Goal: Task Accomplishment & Management: Complete application form

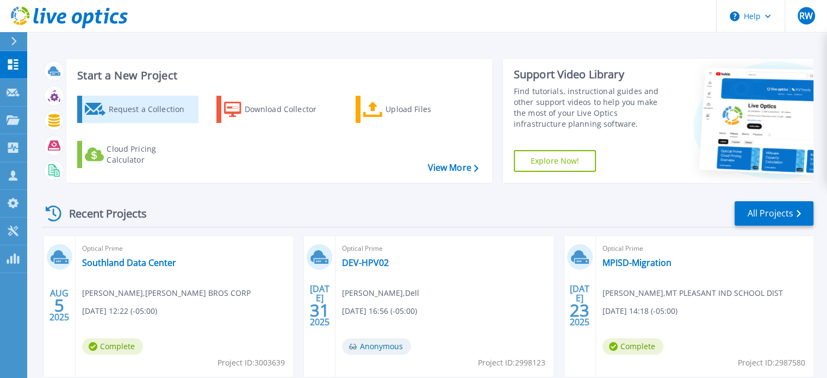
click at [152, 114] on div "Request a Collection" at bounding box center [151, 109] width 87 height 22
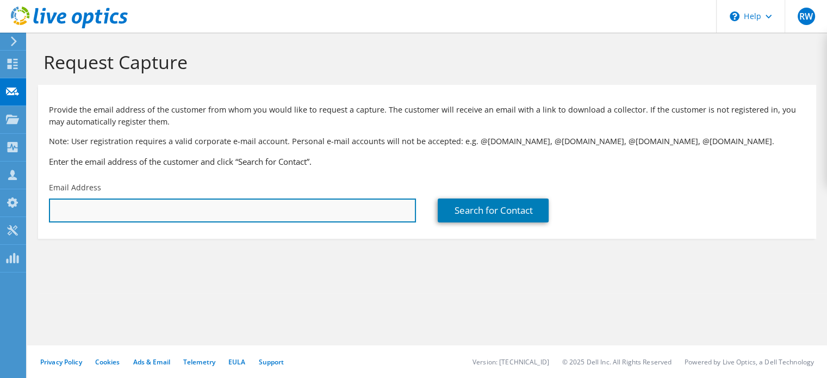
click at [360, 216] on input "text" at bounding box center [232, 210] width 367 height 24
click at [291, 211] on input "mrasor@cmcvt" at bounding box center [232, 210] width 367 height 24
type input "mrasor@cmcvtx.org"
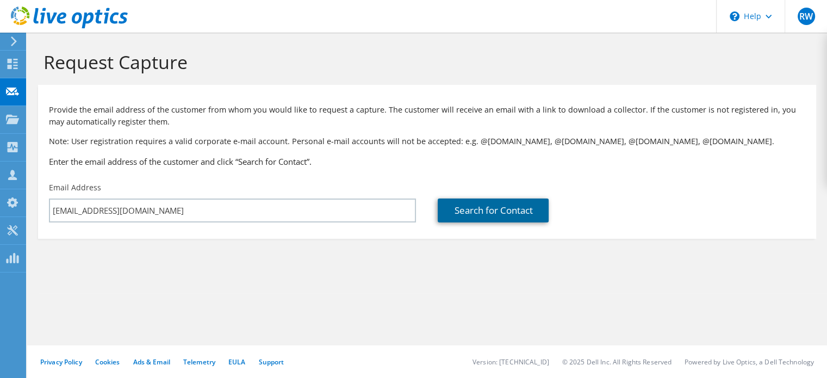
click at [498, 222] on link "Search for Contact" at bounding box center [493, 210] width 111 height 24
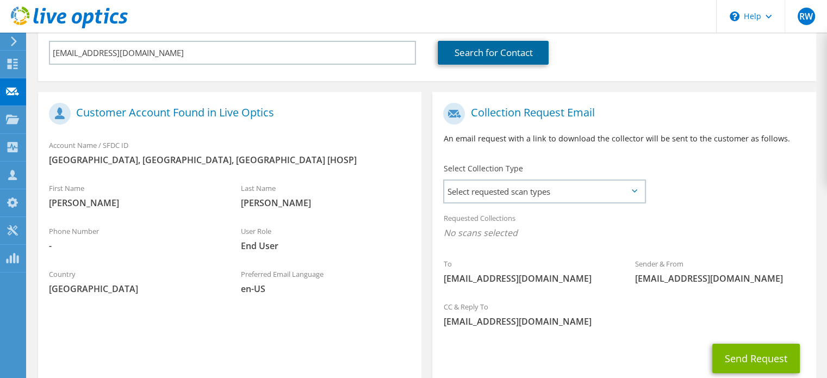
scroll to position [167, 0]
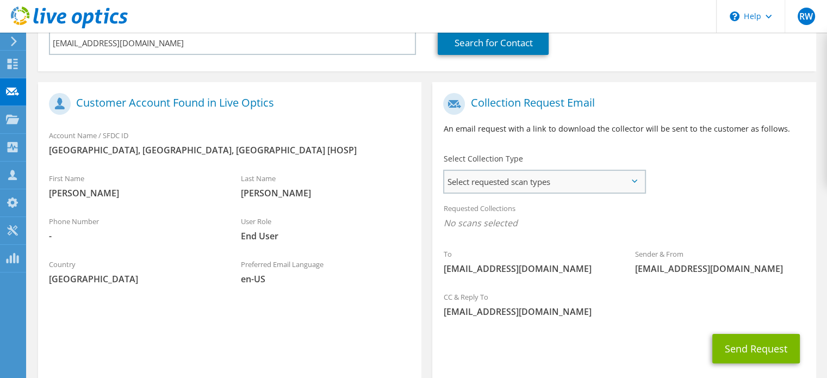
click at [629, 183] on span "Select requested scan types" at bounding box center [544, 182] width 200 height 22
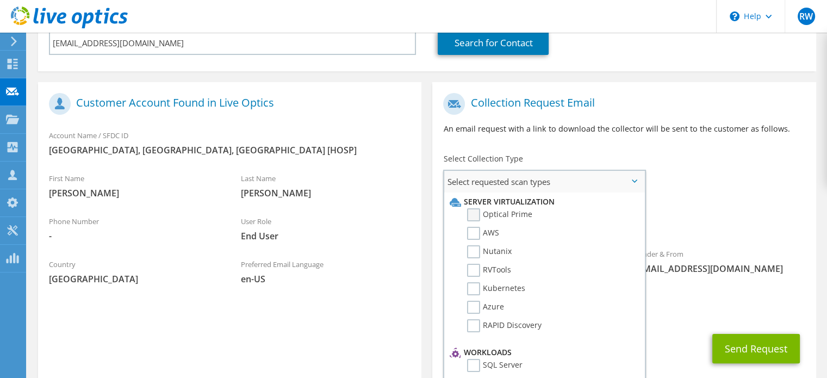
click at [475, 213] on label "Optical Prime" at bounding box center [499, 214] width 65 height 13
click at [0, 0] on input "Optical Prime" at bounding box center [0, 0] width 0 height 0
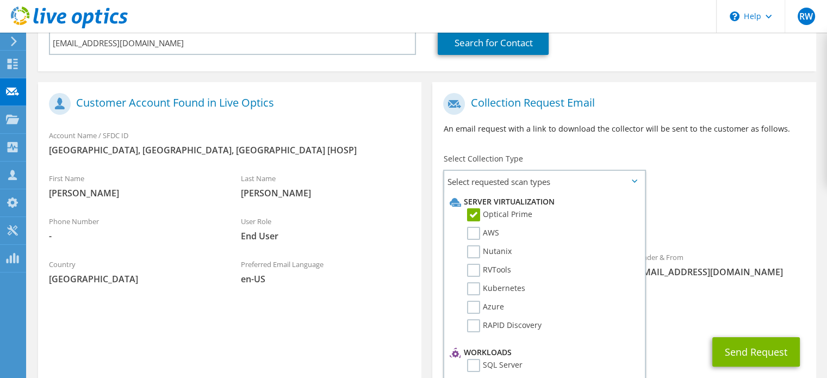
click at [711, 215] on div "Requested Collections No scans selected Optical Prime" at bounding box center [623, 218] width 383 height 43
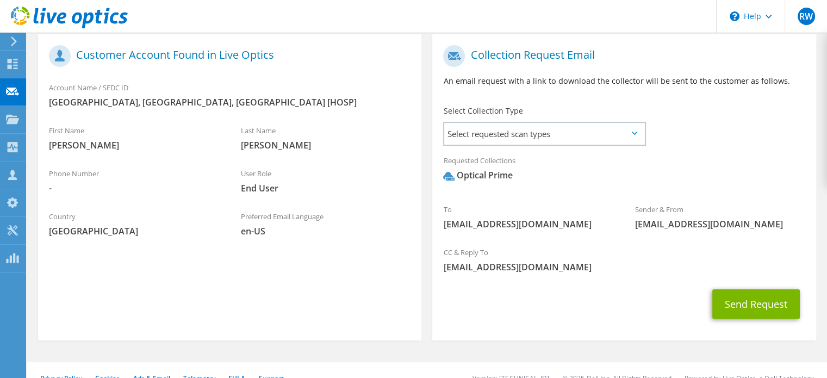
scroll to position [232, 0]
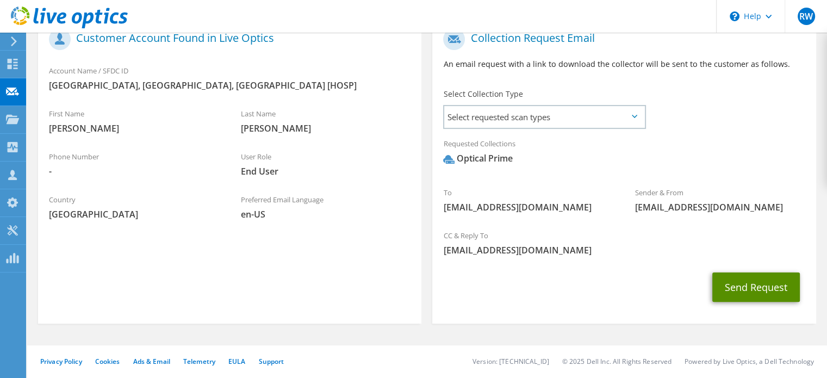
click at [745, 289] on button "Send Request" at bounding box center [756, 286] width 88 height 29
